Goal: Navigation & Orientation: Find specific page/section

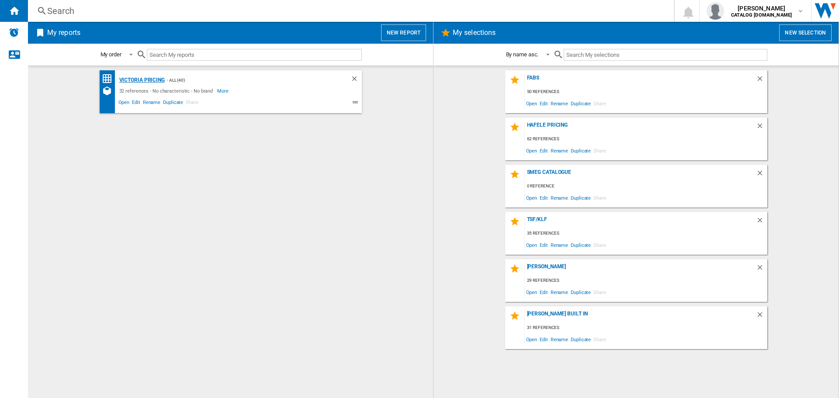
click at [142, 83] on div "Victoria Pricing" at bounding box center [141, 80] width 48 height 11
click at [541, 125] on div "Hafele Pricing" at bounding box center [640, 128] width 231 height 12
click at [14, 28] on img "Alerts" at bounding box center [14, 32] width 10 height 10
